Goal: Task Accomplishment & Management: Complete application form

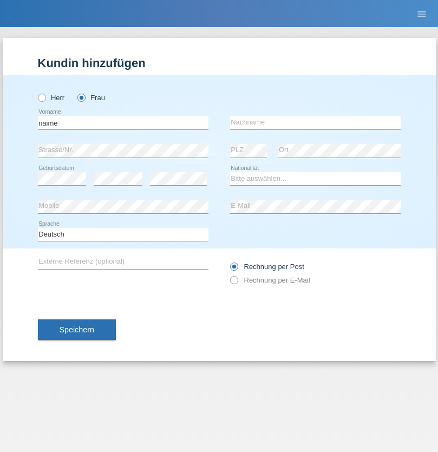
type input "naime"
click at [315, 122] on input "text" at bounding box center [315, 123] width 171 height 14
type input "llugiqi"
select select "CH"
radio input "true"
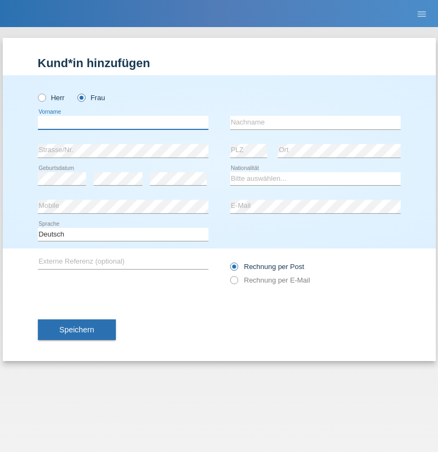
click at [123, 122] on input "text" at bounding box center [123, 123] width 171 height 14
type input "Corina"
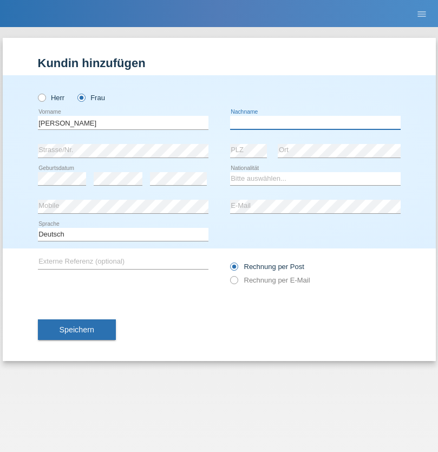
click at [315, 122] on input "text" at bounding box center [315, 123] width 171 height 14
type input "Neuhaus"
select select "CH"
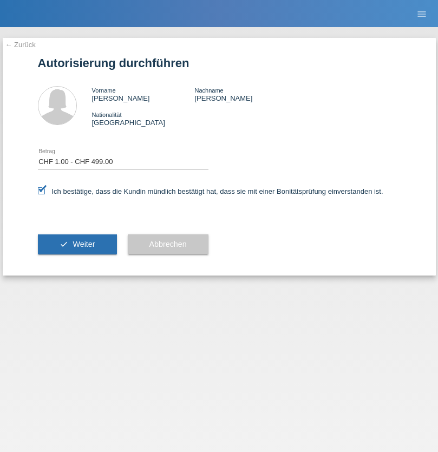
select select "1"
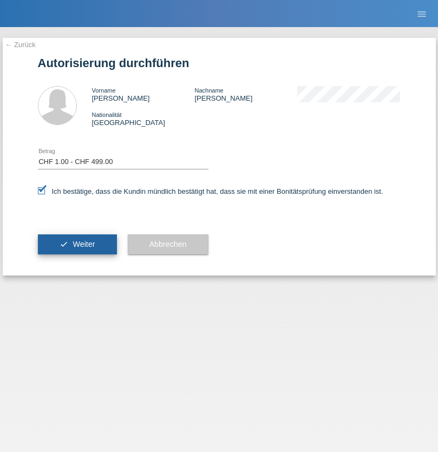
click at [77, 244] on span "Weiter" at bounding box center [84, 244] width 22 height 9
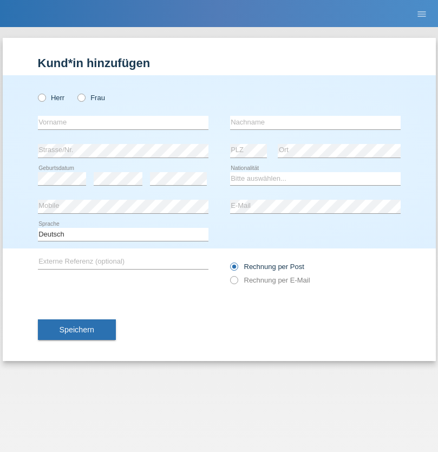
radio input "true"
click at [123, 122] on input "text" at bounding box center [123, 123] width 171 height 14
type input "Mirlinda"
click at [315, 122] on input "text" at bounding box center [315, 123] width 171 height 14
type input "Zulali"
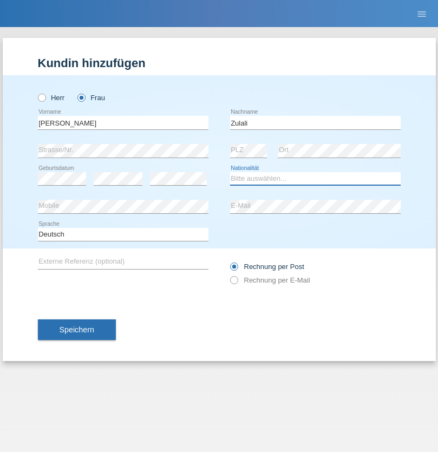
select select "IT"
select select "C"
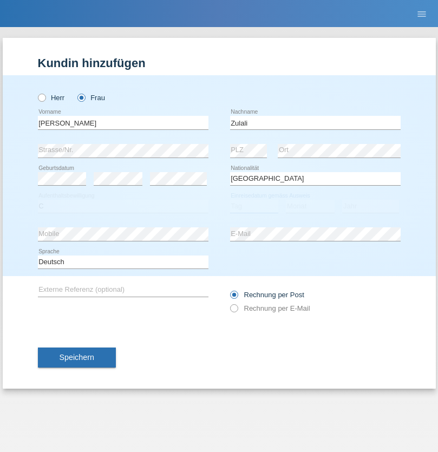
select select "12"
select select "01"
select select "2019"
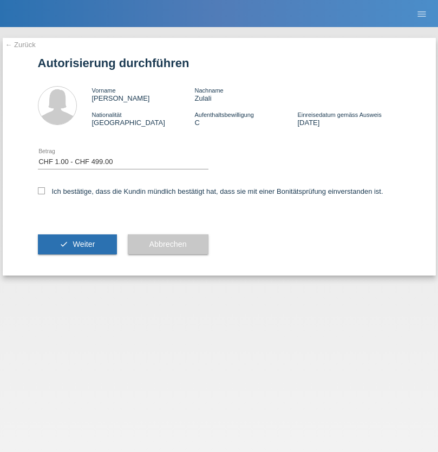
select select "1"
checkbox input "true"
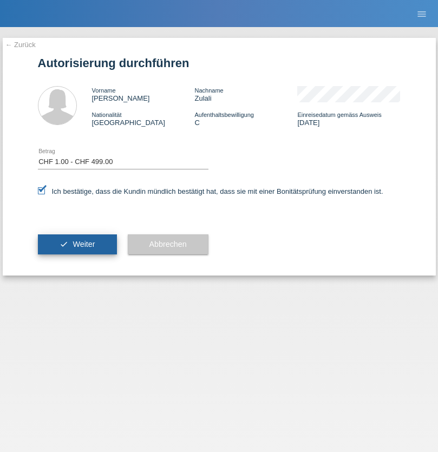
click at [77, 244] on span "Weiter" at bounding box center [84, 244] width 22 height 9
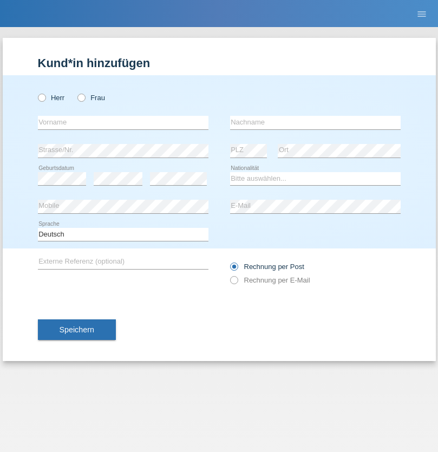
radio input "true"
click at [123, 122] on input "text" at bounding box center [123, 123] width 171 height 14
type input "[PERSON_NAME]"
click at [315, 122] on input "text" at bounding box center [315, 123] width 171 height 14
type input "Zulali"
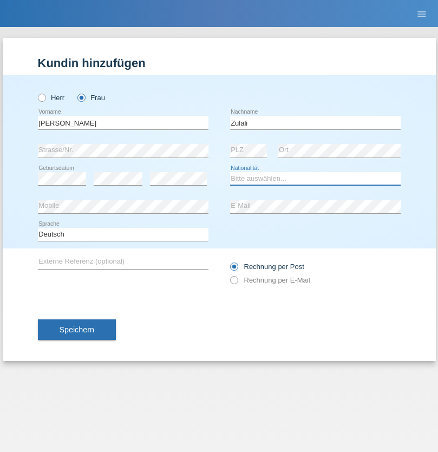
select select "IT"
select select "C"
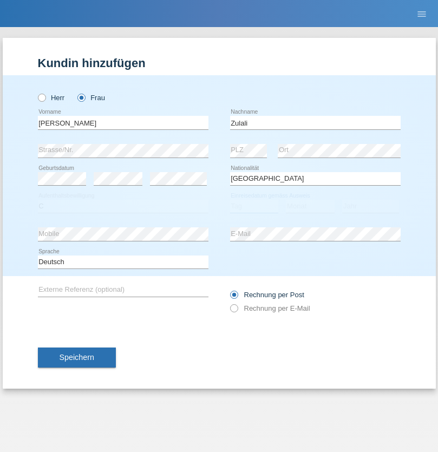
select select "12"
select select "01"
select select "2019"
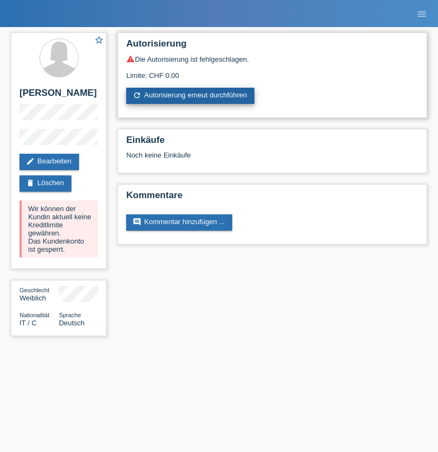
click at [191, 96] on link "refresh Autorisierung erneut durchführen" at bounding box center [190, 96] width 128 height 16
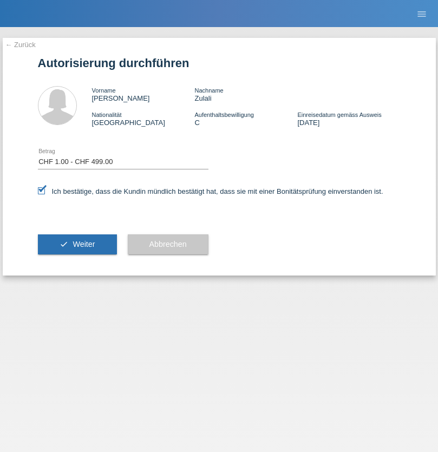
select select "1"
click at [77, 244] on span "Weiter" at bounding box center [84, 244] width 22 height 9
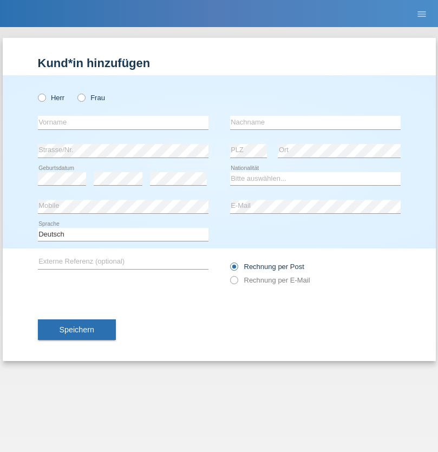
radio input "true"
click at [123, 122] on input "text" at bounding box center [123, 123] width 171 height 14
type input "[PERSON_NAME]"
click at [315, 122] on input "text" at bounding box center [315, 123] width 171 height 14
type input "Sokol"
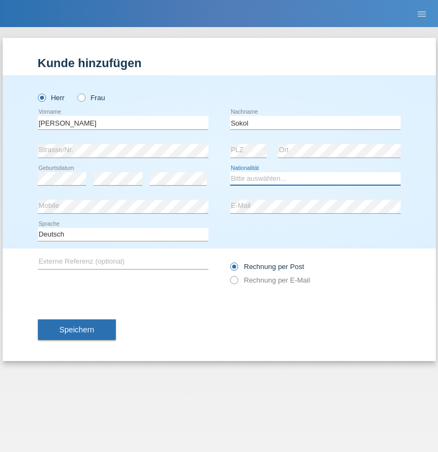
select select "XK"
select select "C"
select select "02"
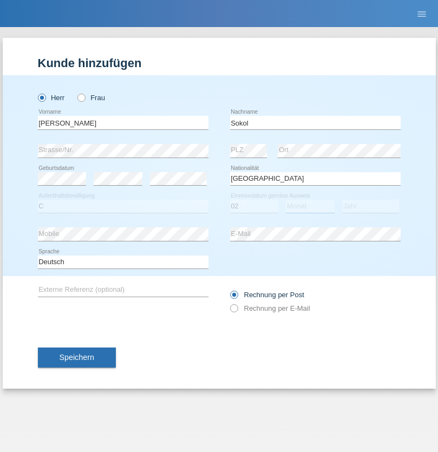
select select "08"
select select "1988"
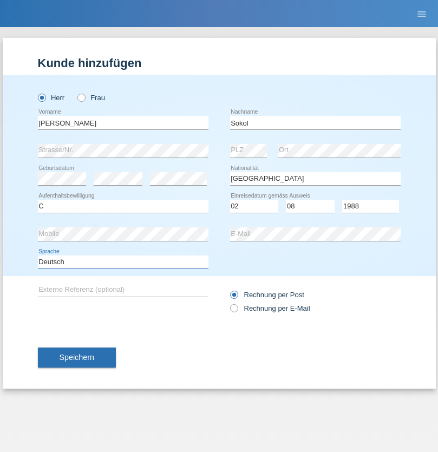
select select "en"
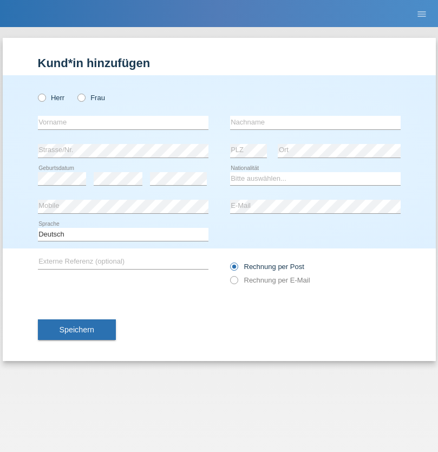
radio input "true"
click at [123, 122] on input "text" at bounding box center [123, 123] width 171 height 14
type input "Mustafa"
click at [315, 122] on input "text" at bounding box center [315, 123] width 171 height 14
type input "Sokol"
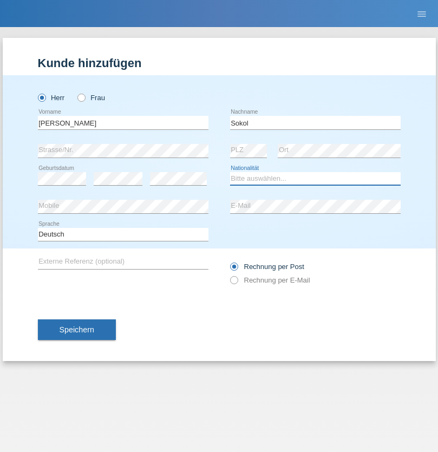
select select "XK"
select select "C"
select select "02"
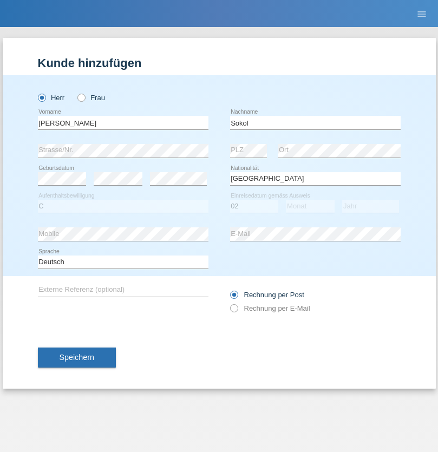
select select "08"
select select "1988"
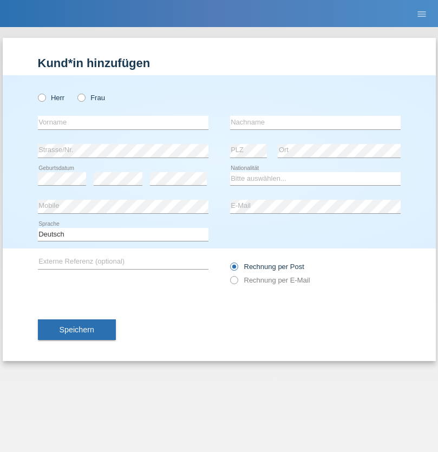
radio input "true"
click at [123, 122] on input "text" at bounding box center [123, 123] width 171 height 14
type input "Shanas"
click at [315, 122] on input "text" at bounding box center [315, 123] width 171 height 14
type input "Baranati"
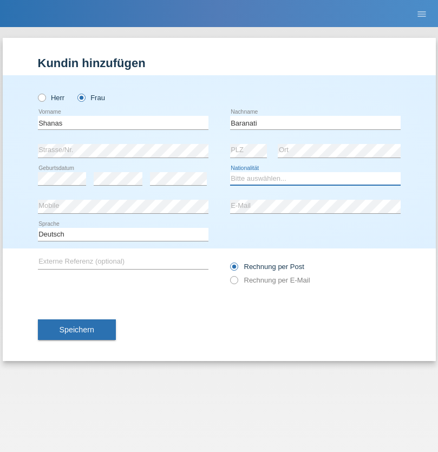
select select "CH"
radio input "true"
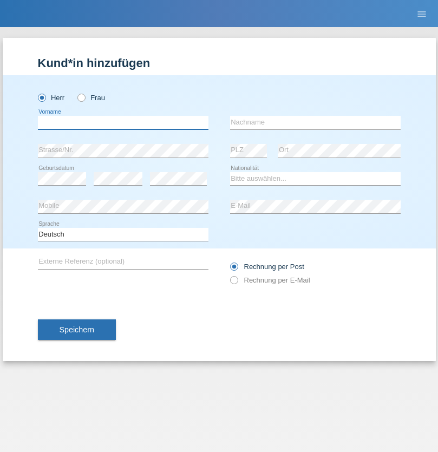
click at [123, 122] on input "text" at bounding box center [123, 123] width 171 height 14
type input "[PERSON_NAME]"
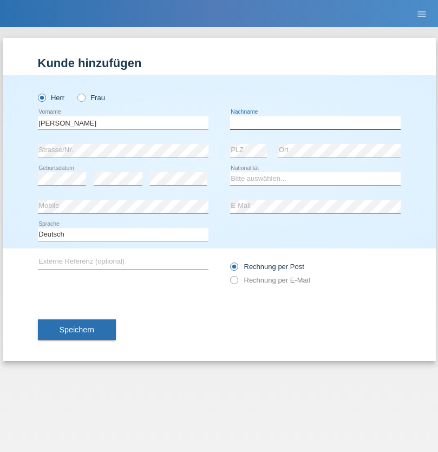
click at [315, 122] on input "text" at bounding box center [315, 123] width 171 height 14
type input "[PERSON_NAME]"
select select "PL"
select select "C"
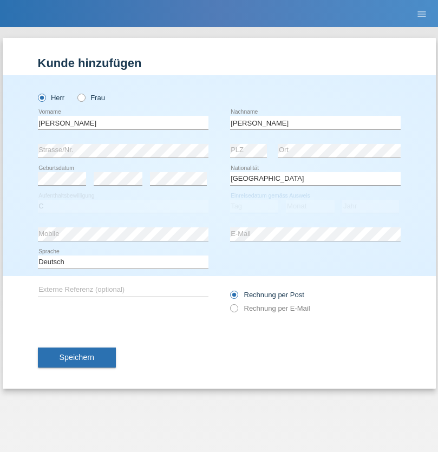
select select "11"
select select "01"
select select "2007"
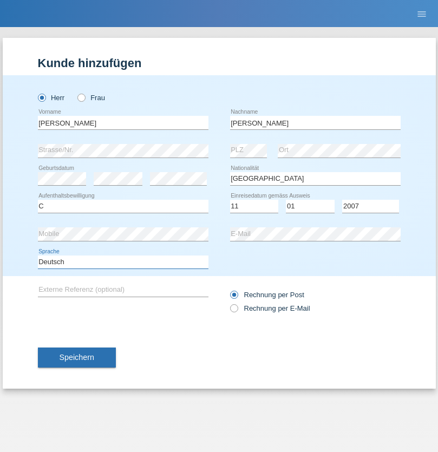
select select "en"
